Goal: Find specific page/section: Find specific page/section

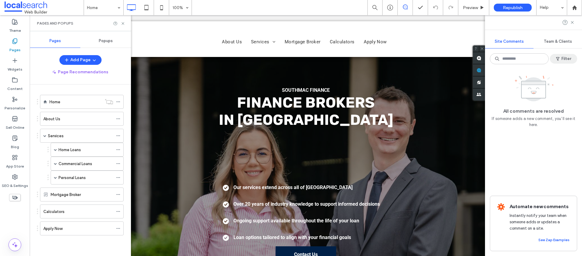
click at [564, 58] on button "Filter" at bounding box center [563, 59] width 27 height 10
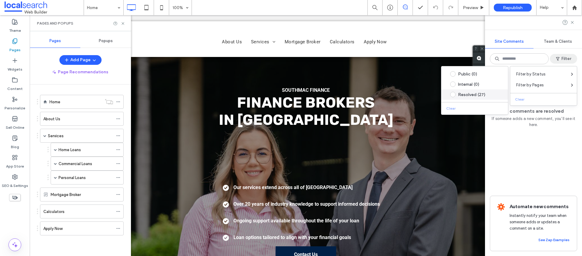
click at [474, 96] on div "Resolved (27)" at bounding box center [479, 94] width 43 height 5
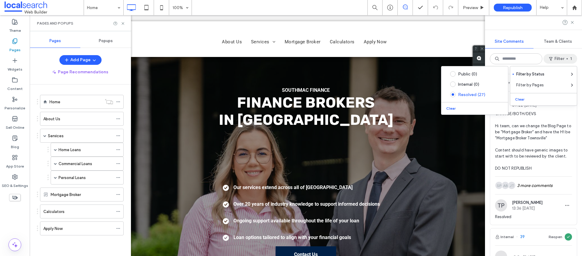
click at [575, 21] on div at bounding box center [533, 22] width 97 height 15
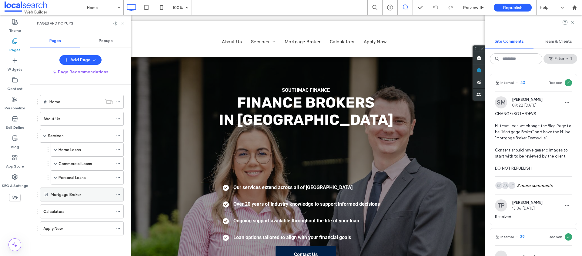
click at [65, 192] on label "Mortgage Broker" at bounding box center [66, 194] width 30 height 11
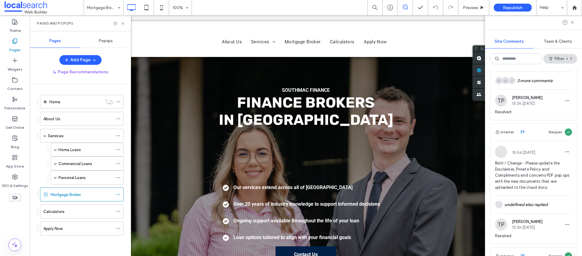
scroll to position [179, 0]
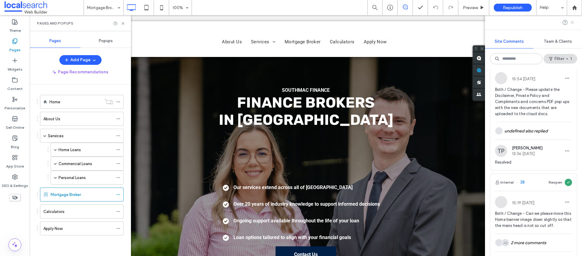
click at [572, 22] on use at bounding box center [572, 22] width 3 height 3
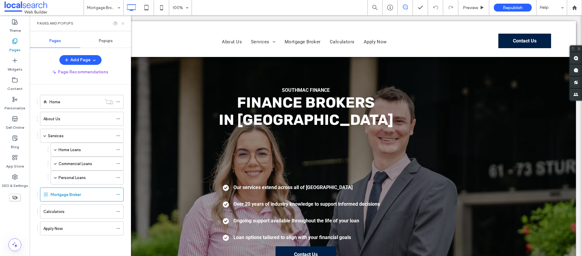
click at [124, 23] on icon at bounding box center [123, 23] width 5 height 5
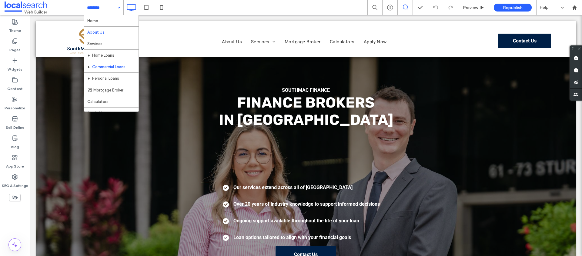
scroll to position [7, 0]
click at [207, 6] on div "Home About Us Services Home Loans Commercial Loans Personal Loans Mortgage Brok…" at bounding box center [333, 7] width 498 height 15
